Goal: Check status: Check status

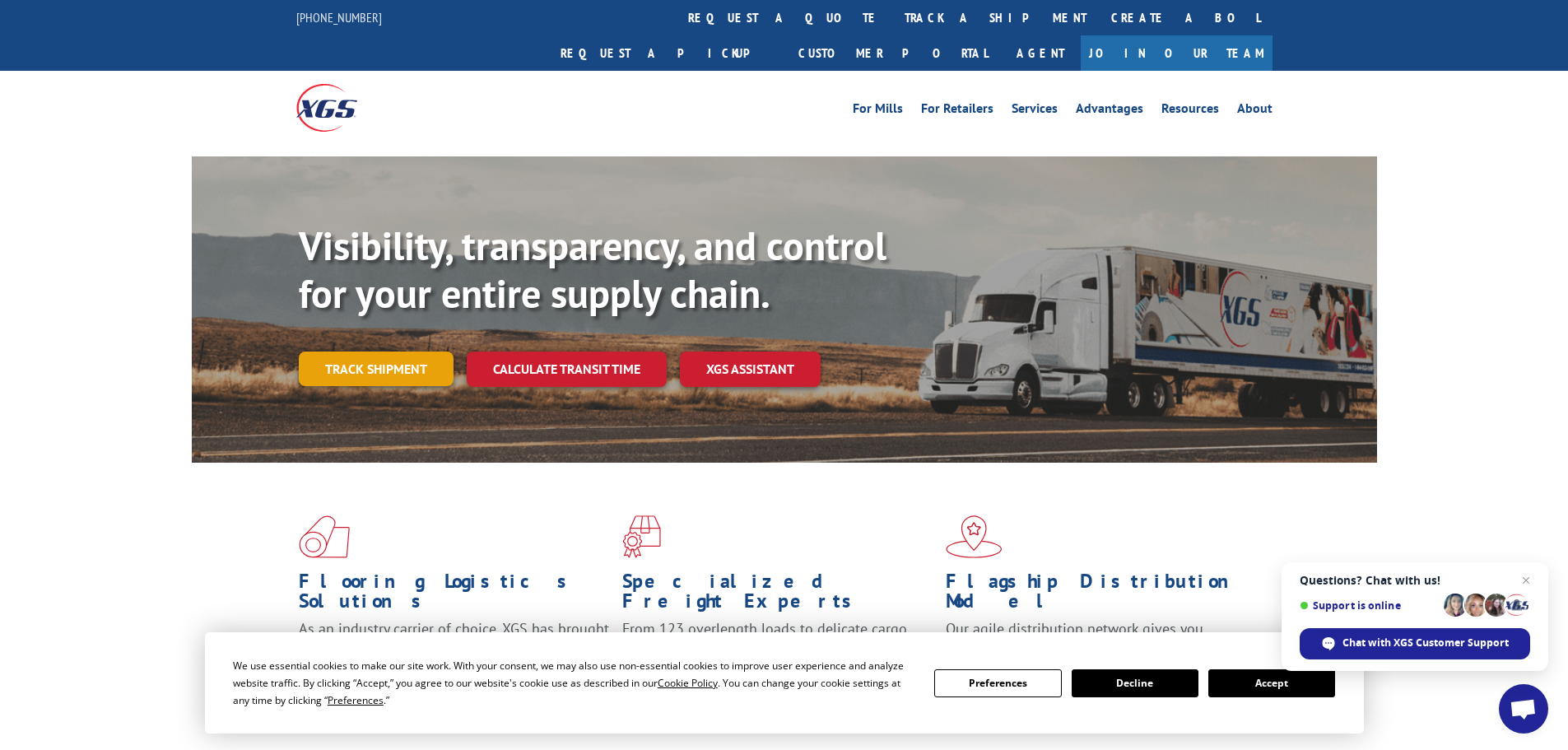
click at [355, 351] on link "Track shipment" at bounding box center [376, 368] width 155 height 35
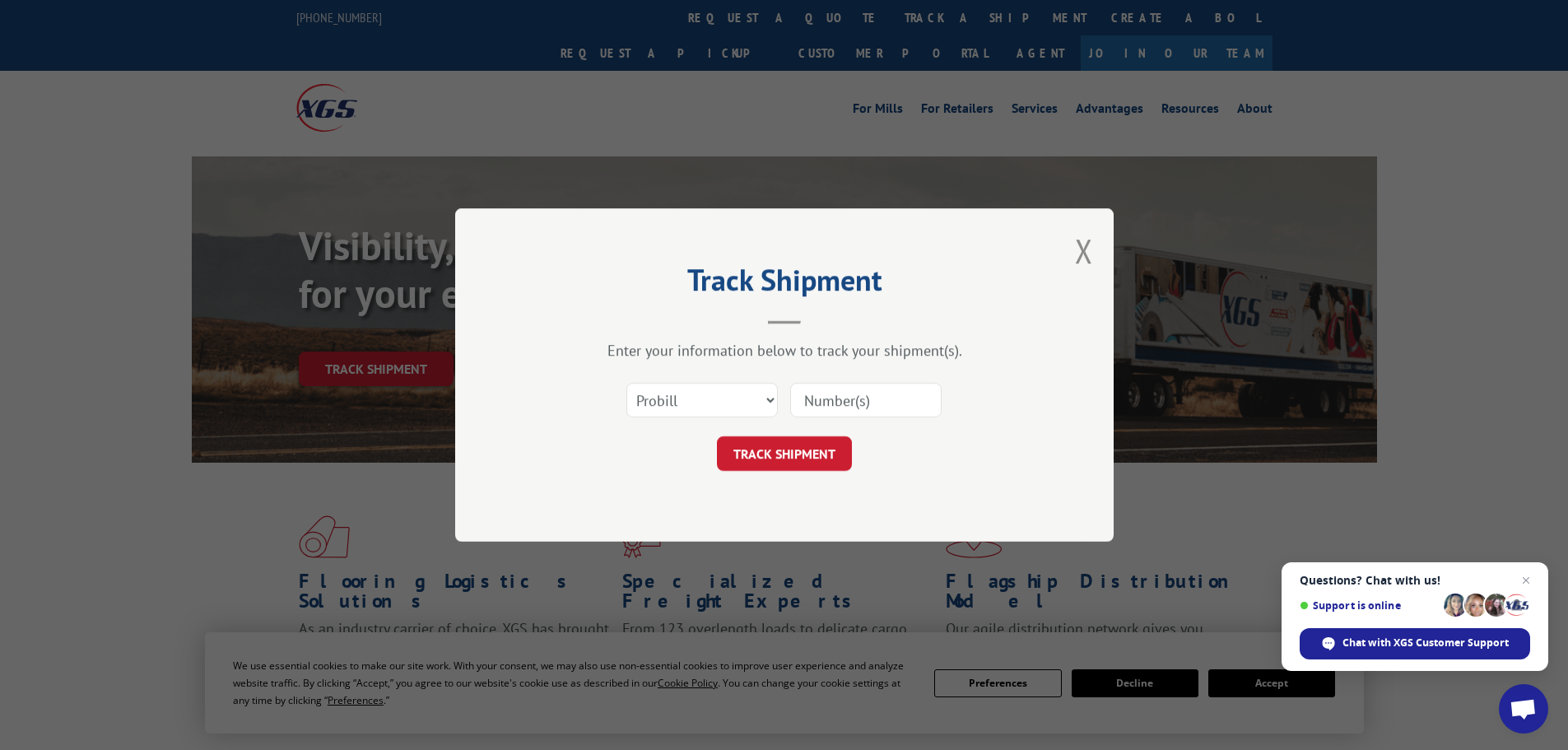
click at [739, 379] on div "Select category... Probill BOL PO" at bounding box center [784, 400] width 494 height 54
click at [690, 385] on select "Select category... Probill BOL PO" at bounding box center [701, 400] width 151 height 35
select select "bol"
click at [626, 383] on select "Select category... Probill BOL PO" at bounding box center [701, 400] width 151 height 35
click at [837, 405] on input at bounding box center [865, 400] width 151 height 35
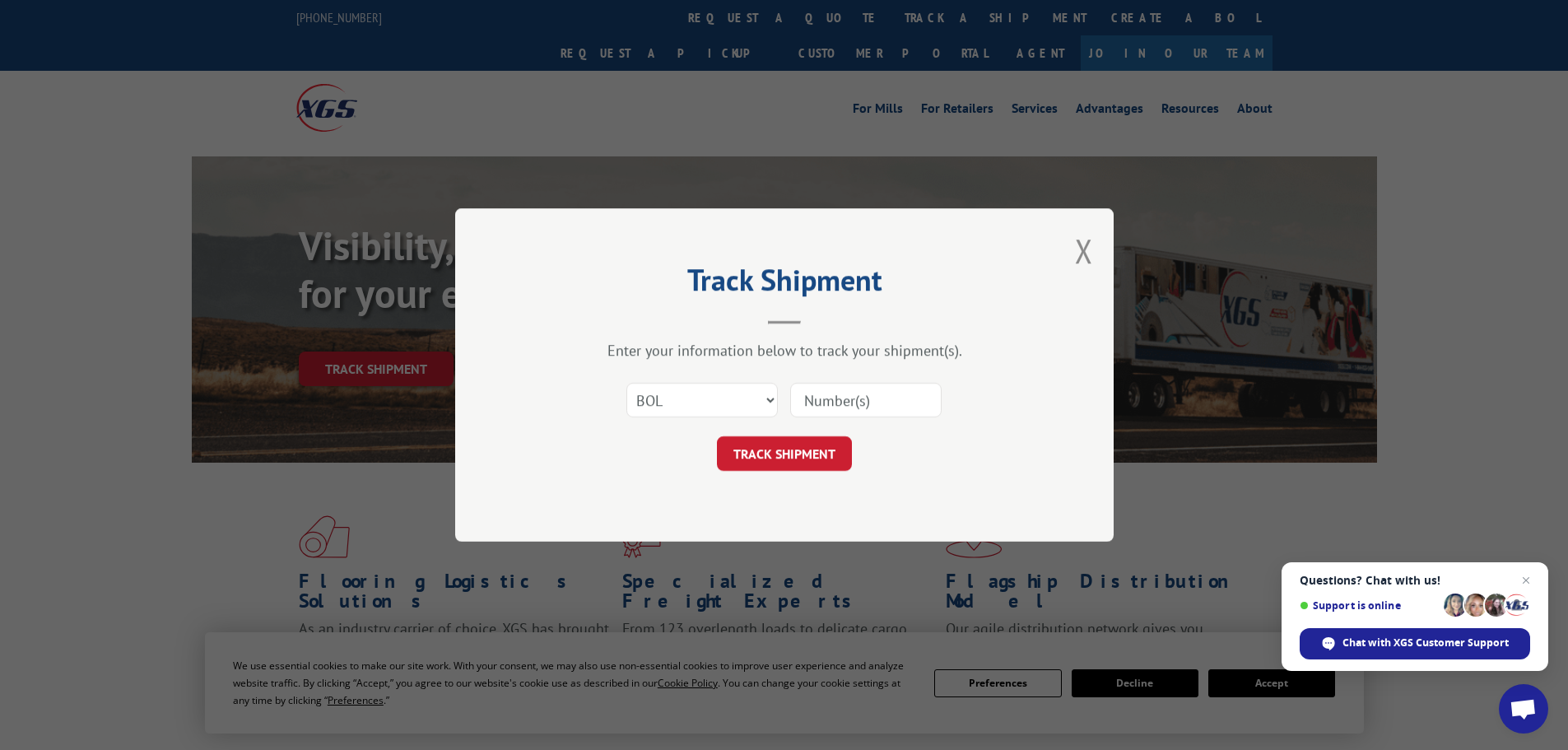
paste input "6006801"
type input "6006801"
click button "TRACK SHIPMENT" at bounding box center [784, 453] width 135 height 35
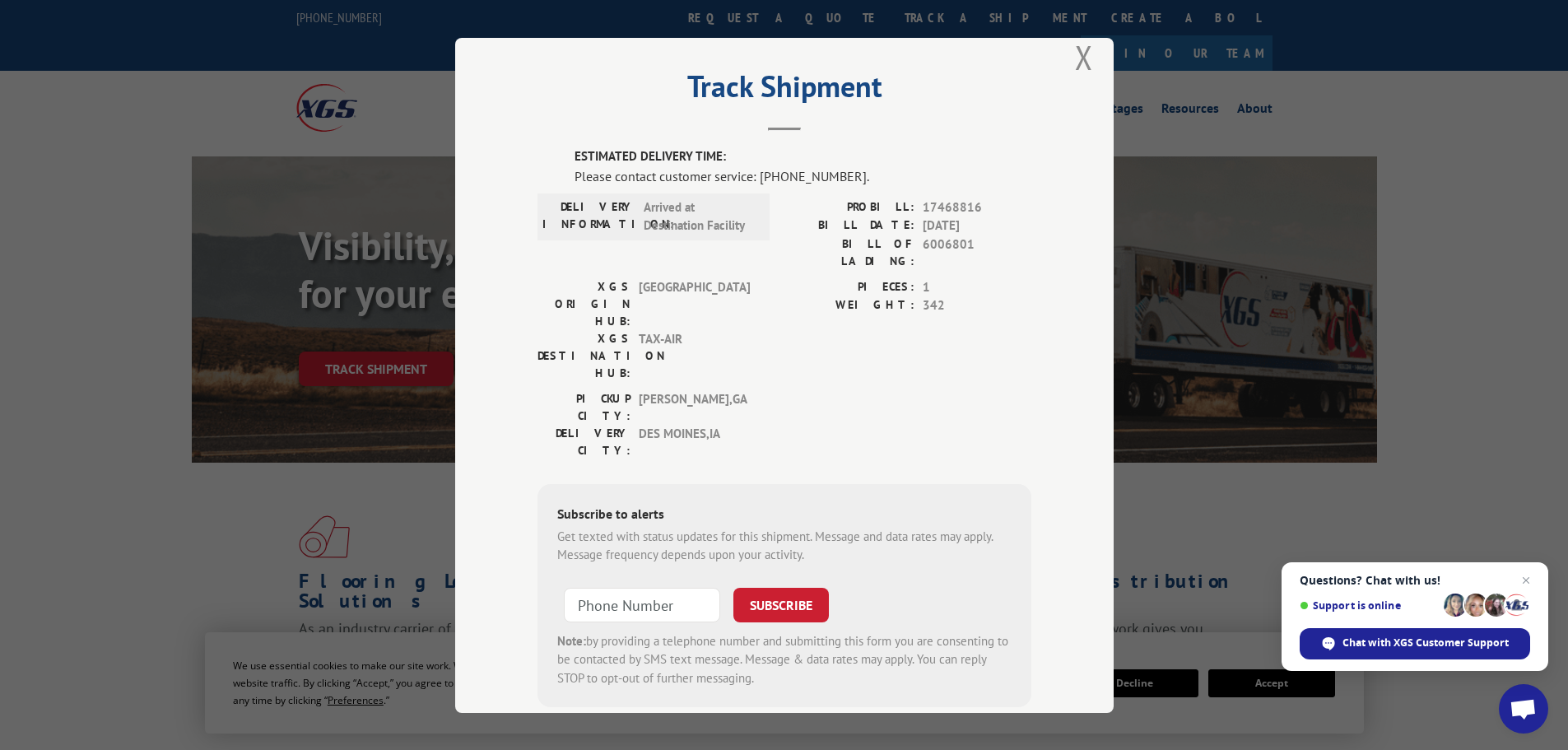
scroll to position [34, 0]
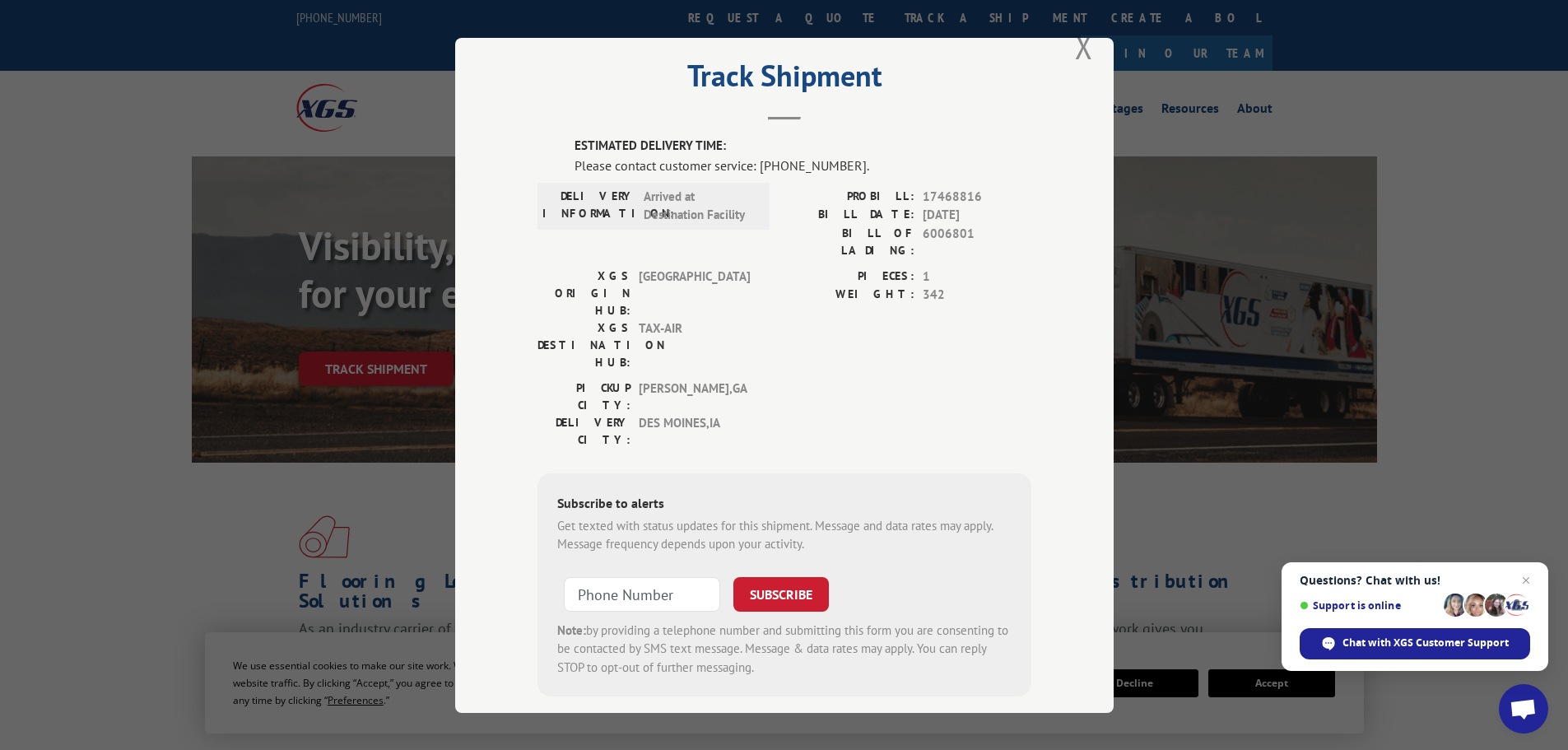
click at [765, 472] on div "Subscribe to alerts Get texted with status updates for this shipment. Message a…" at bounding box center [784, 584] width 494 height 223
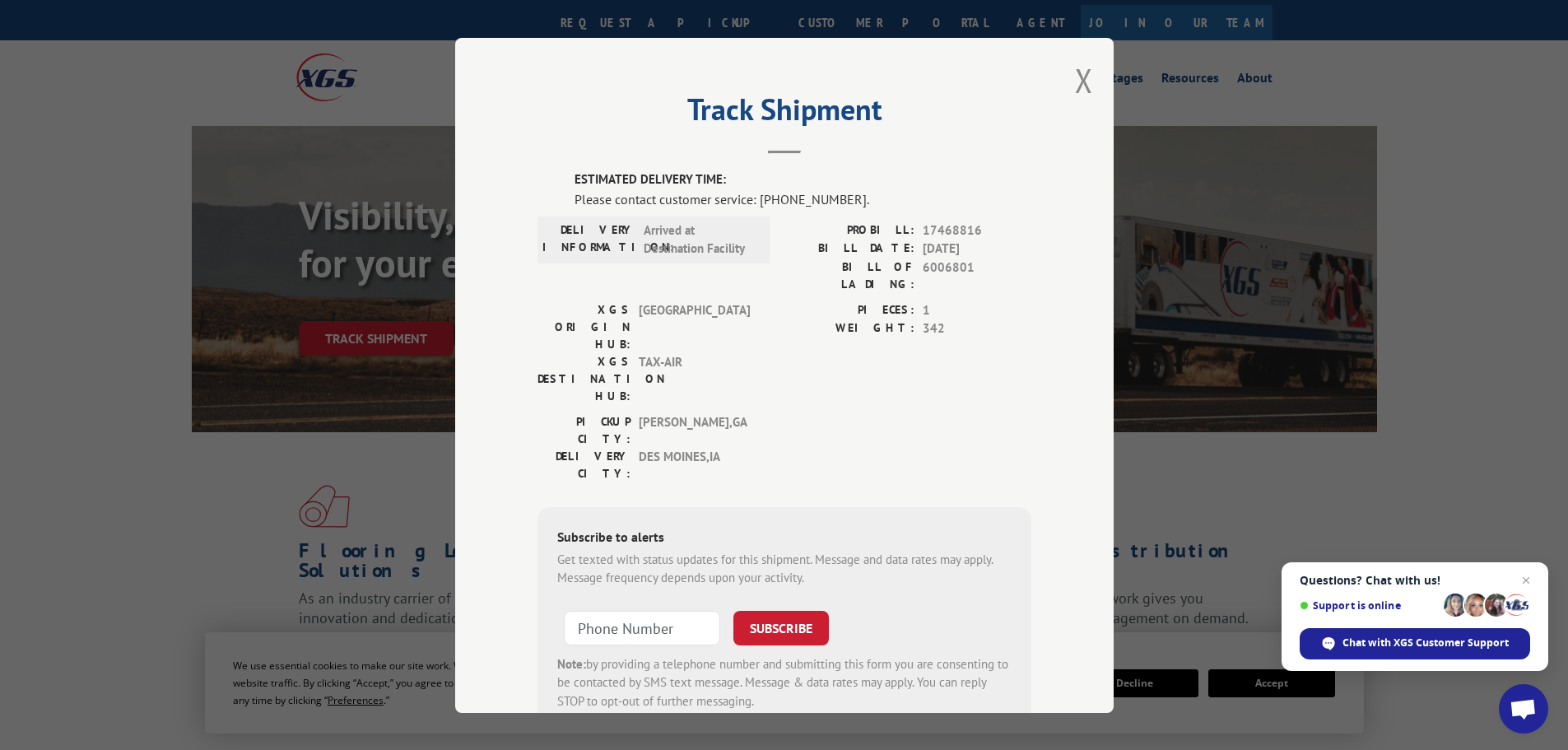
scroll to position [83, 0]
